Goal: Task Accomplishment & Management: Complete application form

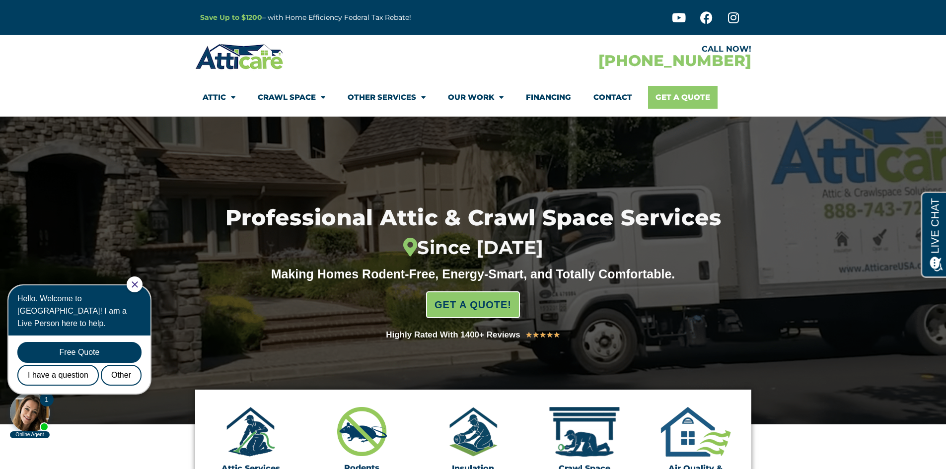
click at [685, 92] on link "Get A Quote" at bounding box center [683, 97] width 70 height 23
click at [620, 98] on link "Contact" at bounding box center [612, 97] width 39 height 23
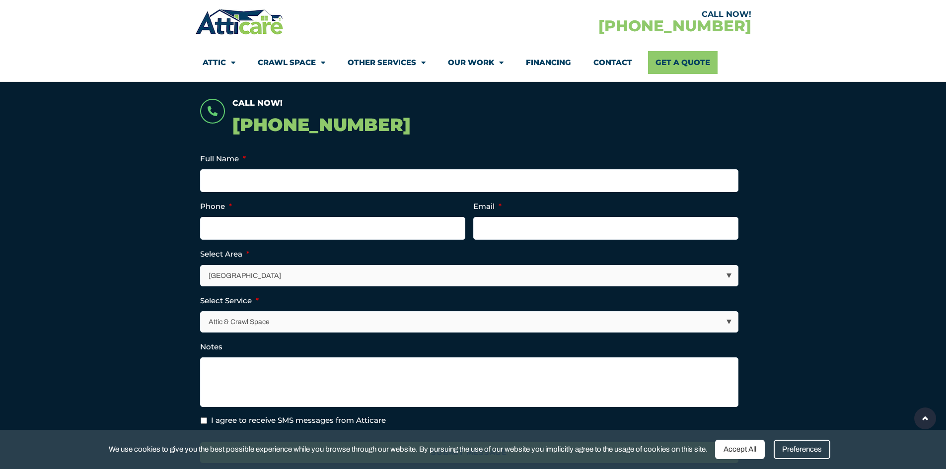
scroll to position [199, 0]
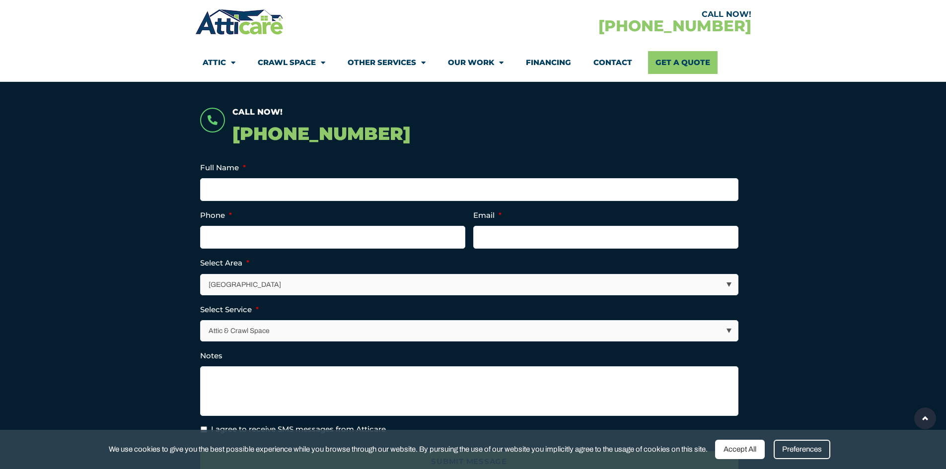
click at [732, 328] on select "Attic & Crawl Space Insulation Roofing Solar Energy Other Services" at bounding box center [469, 331] width 537 height 20
click at [730, 284] on select "Los Angeles Area San Francisco Bay Area New Jersey / New York Area Other Areas" at bounding box center [469, 285] width 537 height 20
select select "[US_STATE] / [US_STATE][GEOGRAPHIC_DATA]"
click at [201, 275] on select "Los Angeles Area San Francisco Bay Area New Jersey / New York Area Other Areas" at bounding box center [469, 285] width 537 height 20
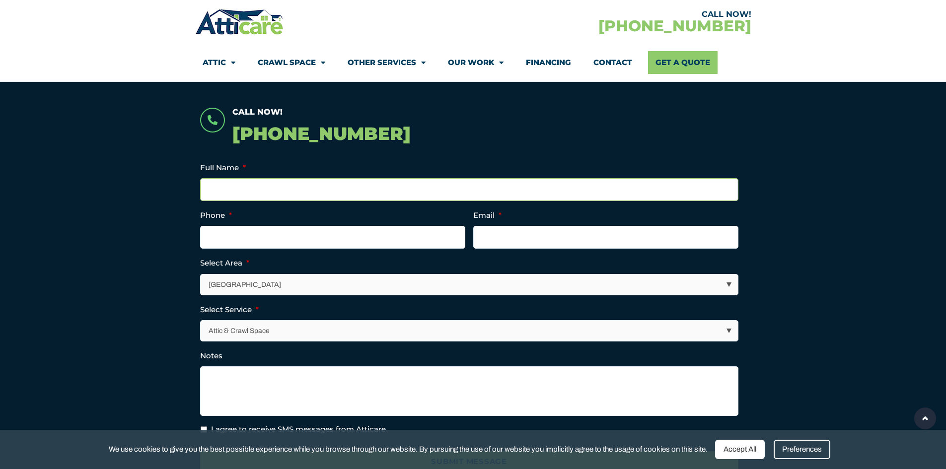
click at [209, 186] on input "Full Name *" at bounding box center [469, 189] width 538 height 23
type input "Randi Linzer"
type input "(201) 403-0337"
click at [520, 235] on input "Email *" at bounding box center [605, 237] width 265 height 23
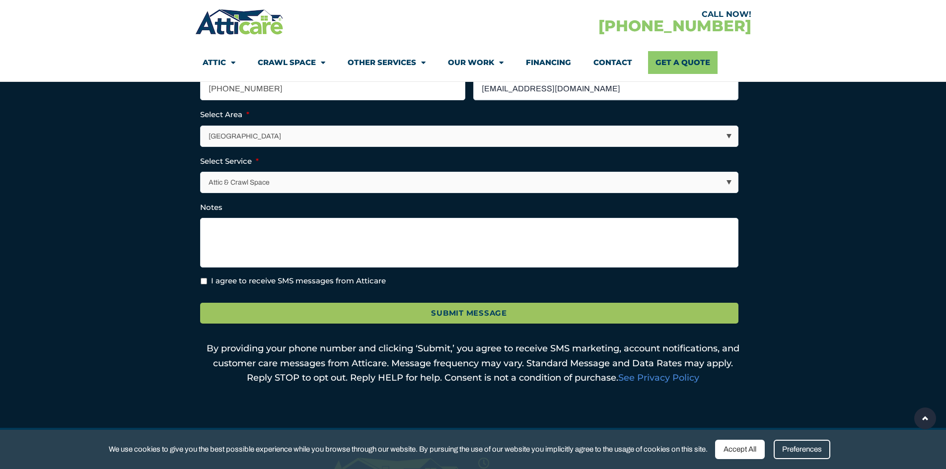
scroll to position [348, 0]
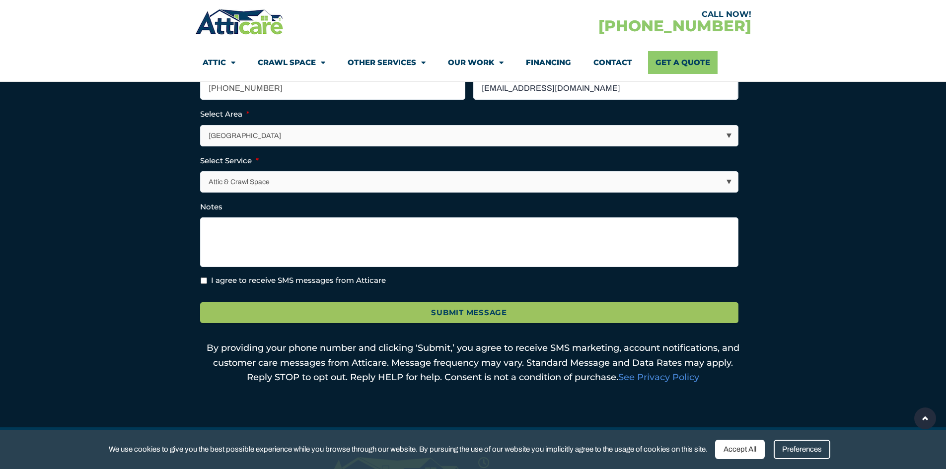
type input "relinzer@yahoo.com"
click at [222, 231] on textarea "Notes" at bounding box center [469, 242] width 538 height 50
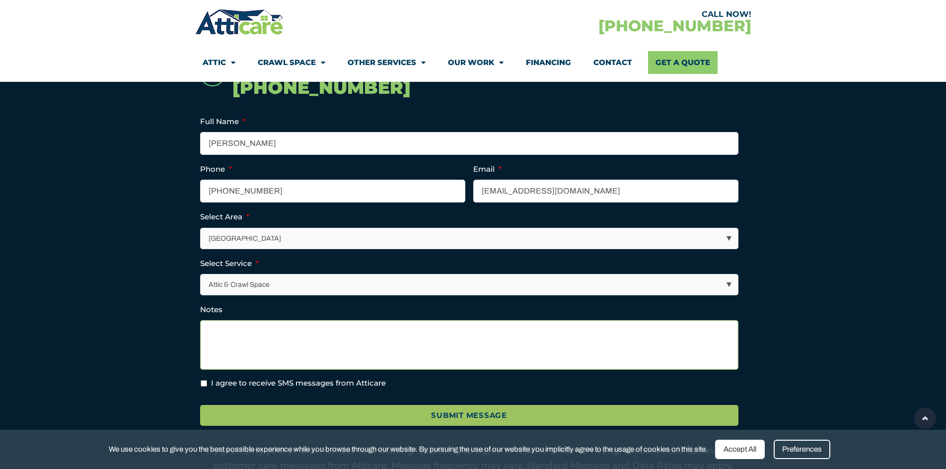
scroll to position [298, 0]
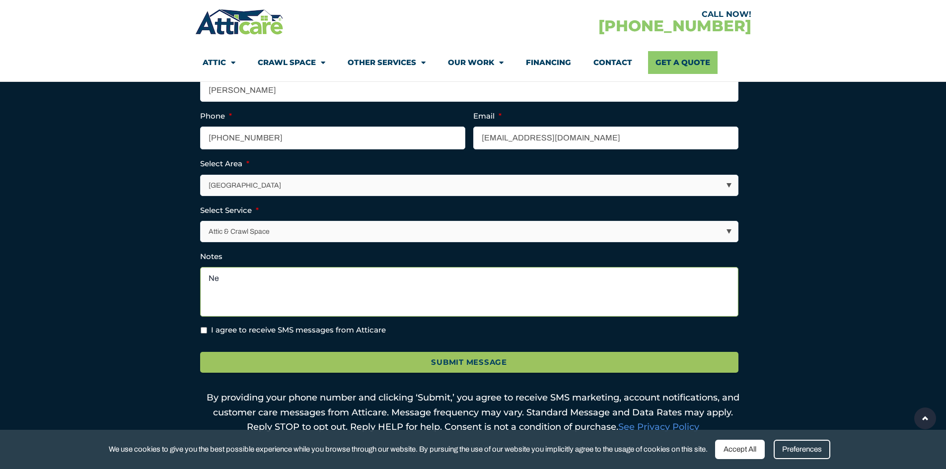
type textarea "N"
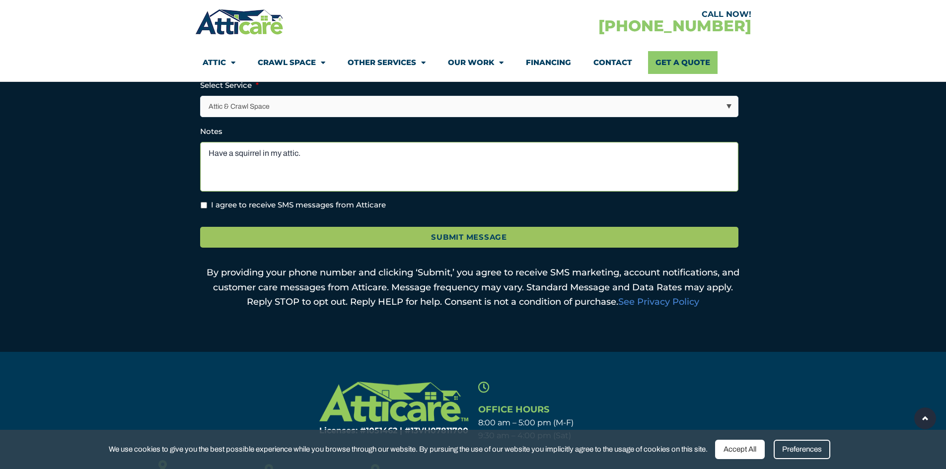
scroll to position [447, 0]
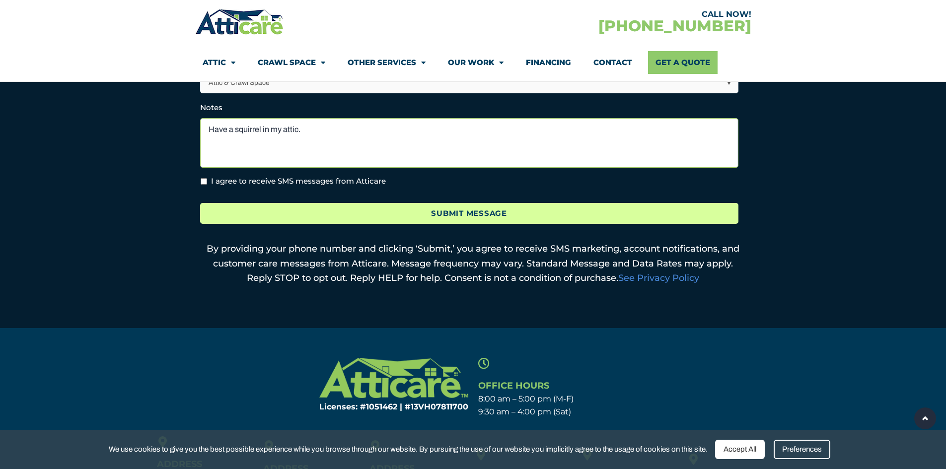
type textarea "Have a squirrel in my attic."
click at [451, 214] on input "Submit Message" at bounding box center [469, 213] width 538 height 21
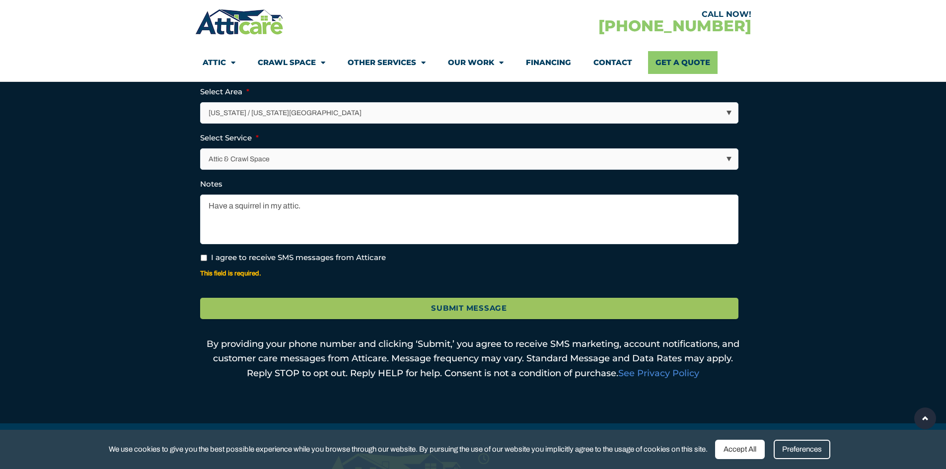
scroll to position [437, 0]
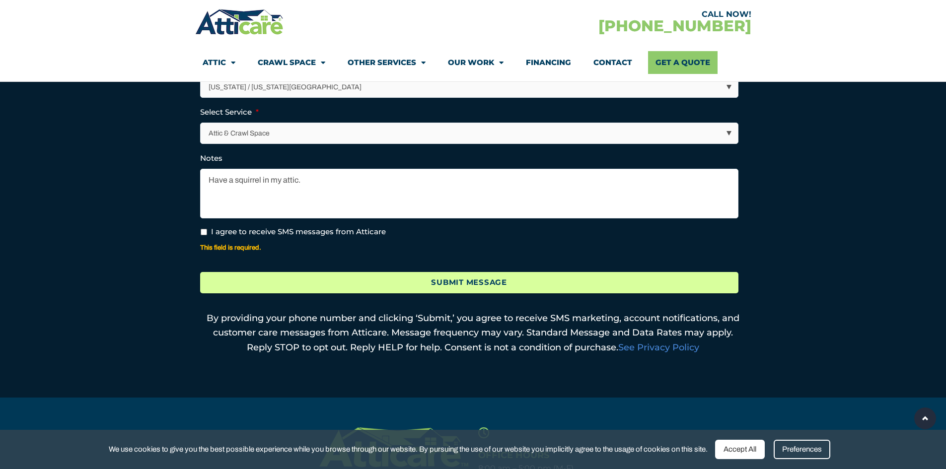
click at [479, 285] on input "Submit Message" at bounding box center [469, 282] width 538 height 21
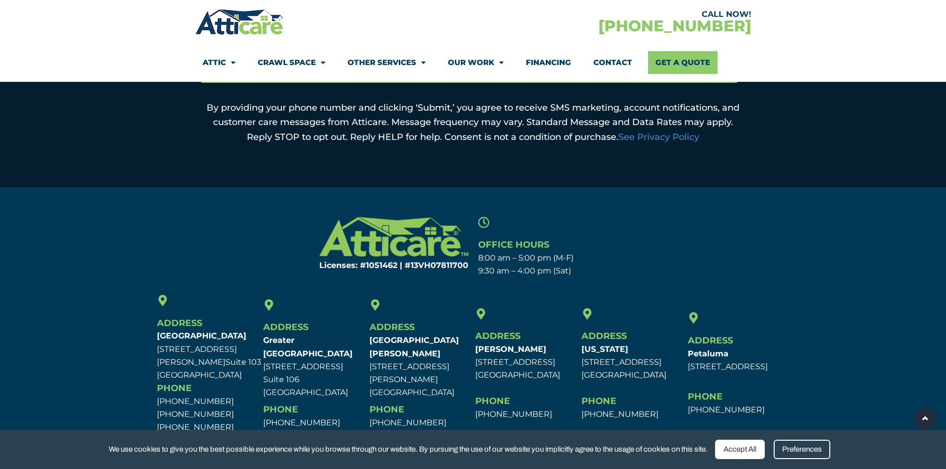
scroll to position [626, 0]
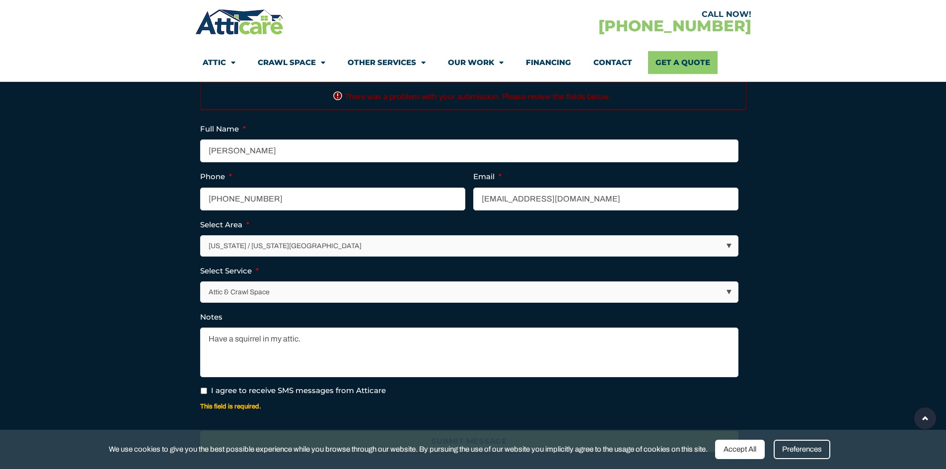
scroll to position [278, 0]
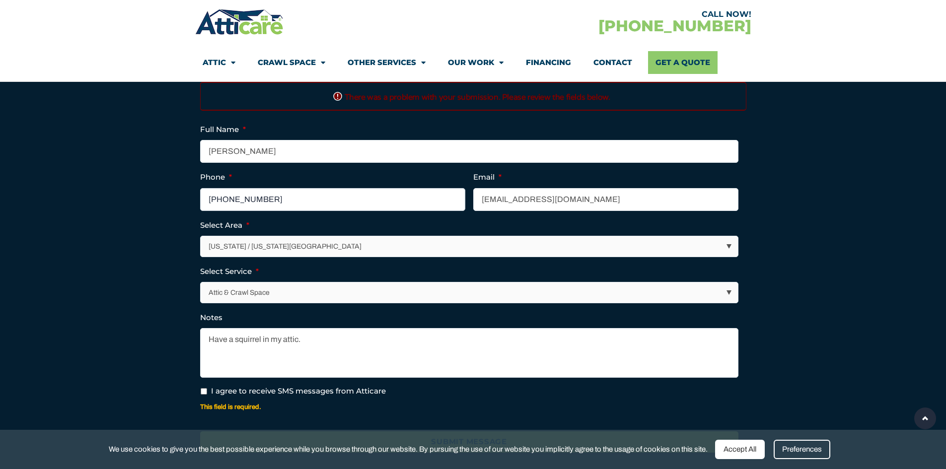
click at [270, 196] on input "(201) 403-0337" at bounding box center [332, 199] width 265 height 23
type input "(___) ___-____"
drag, startPoint x: 561, startPoint y: 197, endPoint x: 432, endPoint y: 197, distance: 128.1
click at [432, 197] on ul "Instagram This field is for validation purposes and should be left unchanged. F…" at bounding box center [473, 269] width 546 height 292
drag, startPoint x: 268, startPoint y: 149, endPoint x: 138, endPoint y: 142, distance: 129.8
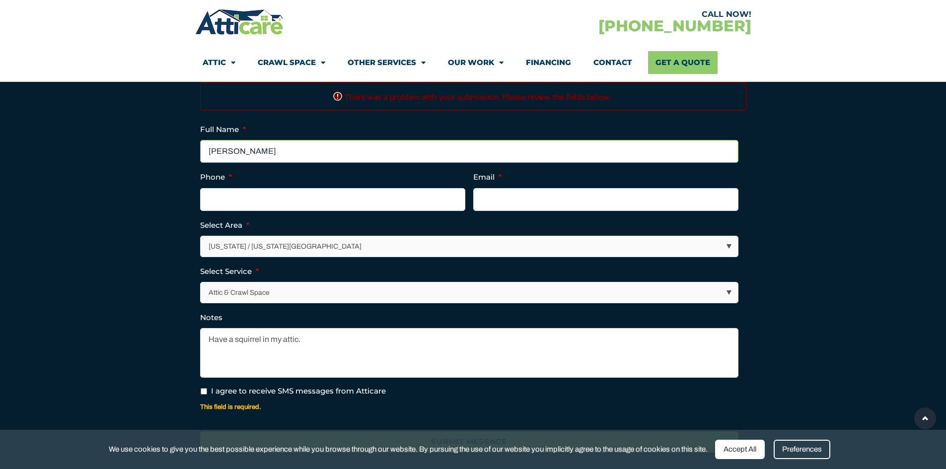
click at [139, 142] on section "Call Now! 1-866-934-5436 There was a problem with your submission. Please revie…" at bounding box center [473, 271] width 946 height 574
drag, startPoint x: 307, startPoint y: 339, endPoint x: 152, endPoint y: 336, distance: 155.0
click at [152, 336] on section "Call Now! 1-866-934-5436 There was a problem with your submission. Please revie…" at bounding box center [473, 271] width 946 height 574
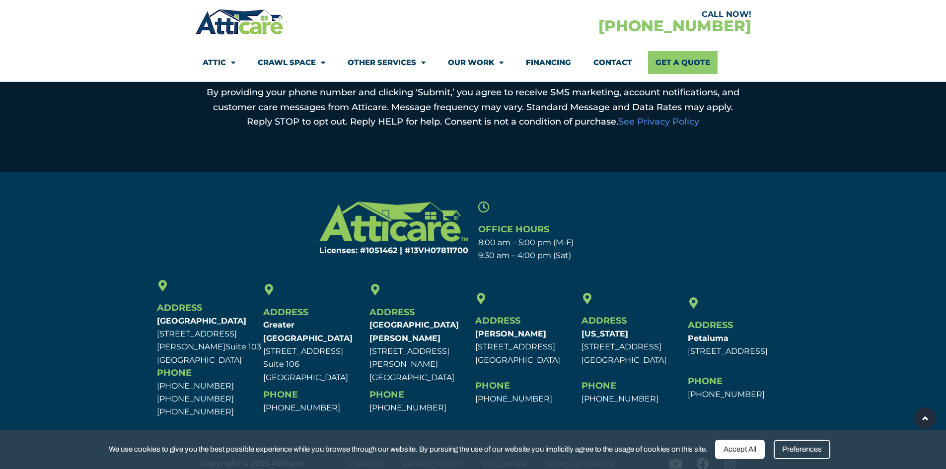
scroll to position [616, 0]
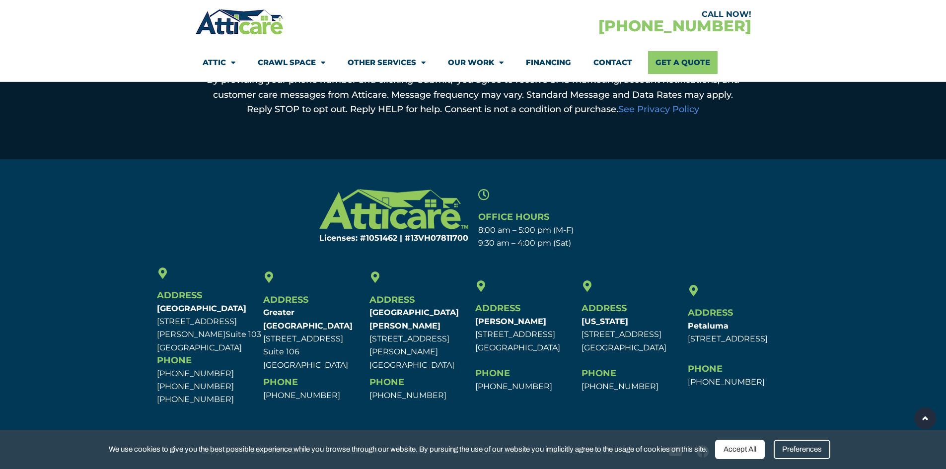
drag, startPoint x: 520, startPoint y: 196, endPoint x: 770, endPoint y: 261, distance: 257.6
click at [770, 261] on div "Licenses: #1051462 | #13VH078117​00 Office Hours 8:00 am – 5:00 pm (M-F) 9:30 a…" at bounding box center [473, 296] width 946 height 225
click at [585, 287] on icon at bounding box center [586, 286] width 11 height 11
click at [620, 58] on link "Contact" at bounding box center [612, 62] width 39 height 23
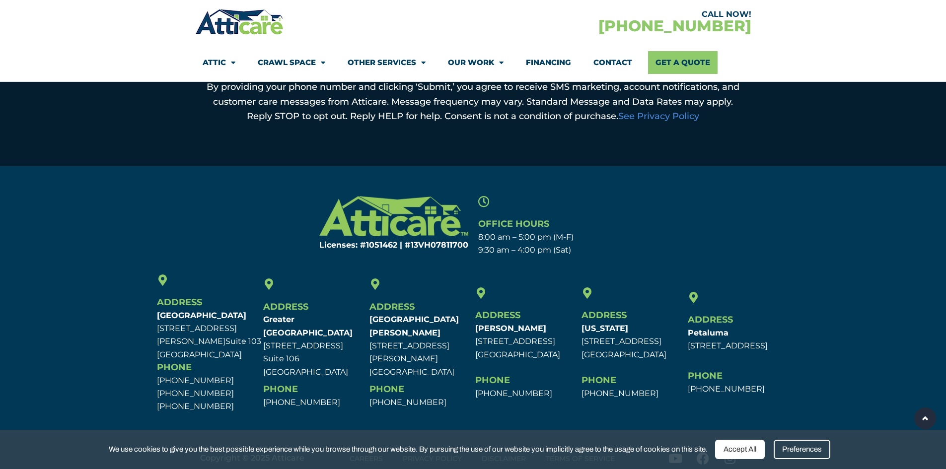
scroll to position [616, 0]
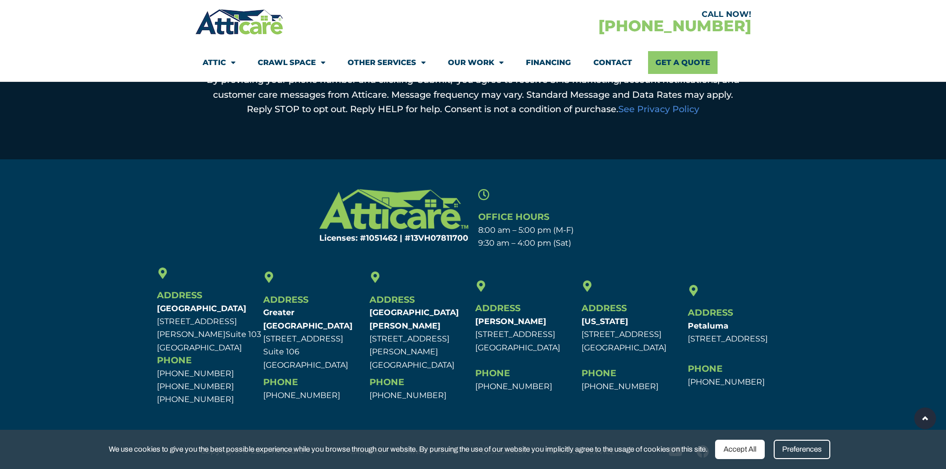
drag, startPoint x: 328, startPoint y: 247, endPoint x: 638, endPoint y: 227, distance: 311.0
click at [638, 227] on p "8:00 am – 5:00 pm (M-F) 9:30 am – 4:00 pm (Sat)" at bounding box center [567, 237] width 178 height 26
